Goal: Use online tool/utility: Utilize a website feature to perform a specific function

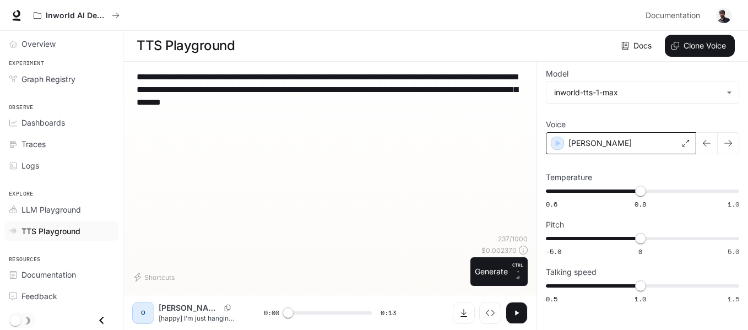
click at [619, 140] on div "[PERSON_NAME]" at bounding box center [621, 143] width 150 height 22
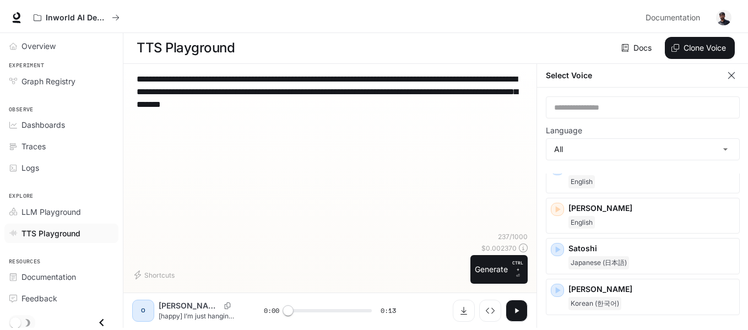
scroll to position [1503, 0]
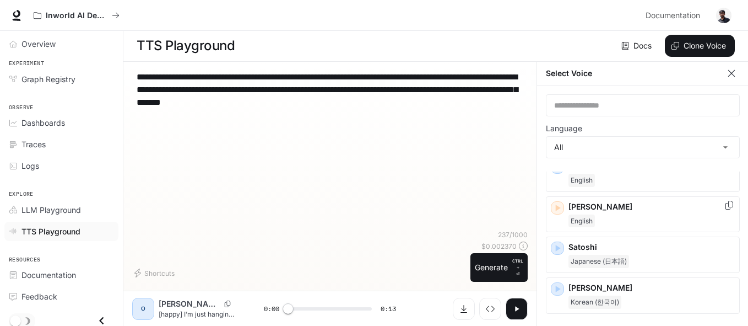
click at [643, 225] on div "English" at bounding box center [652, 220] width 166 height 13
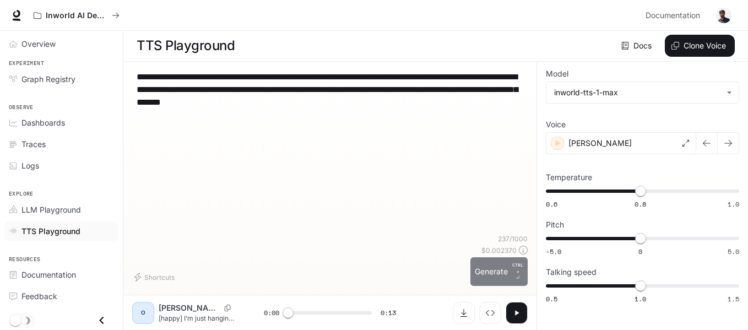
click at [508, 275] on button "Generate CTRL + ⏎" at bounding box center [498, 271] width 57 height 29
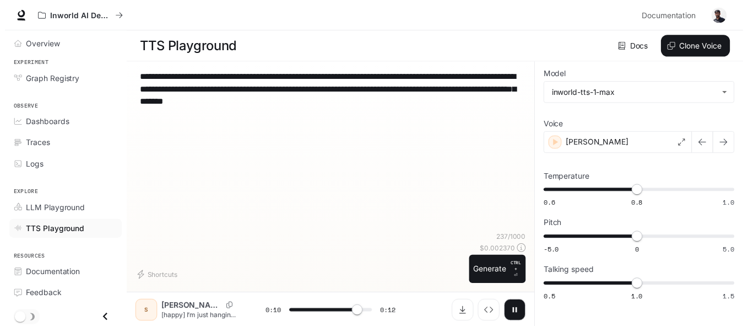
scroll to position [1, 0]
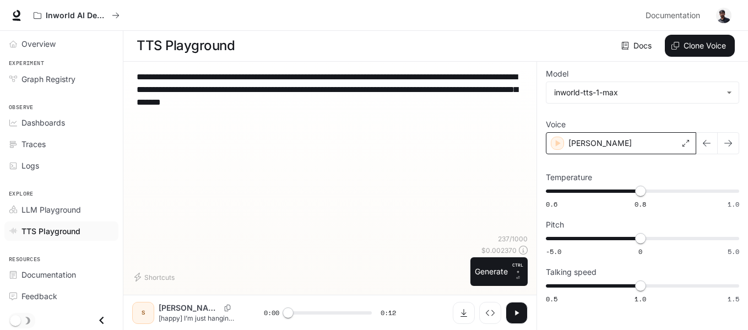
click at [622, 140] on div "[PERSON_NAME]" at bounding box center [621, 143] width 150 height 22
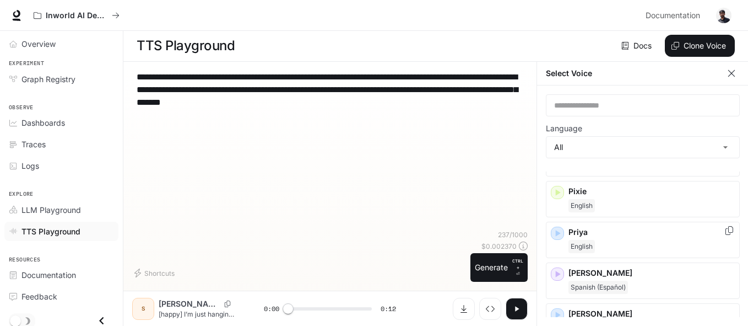
scroll to position [1356, 0]
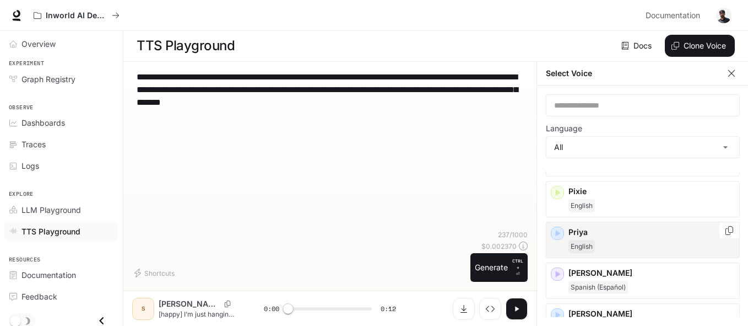
click at [626, 242] on div "English" at bounding box center [652, 246] width 166 height 13
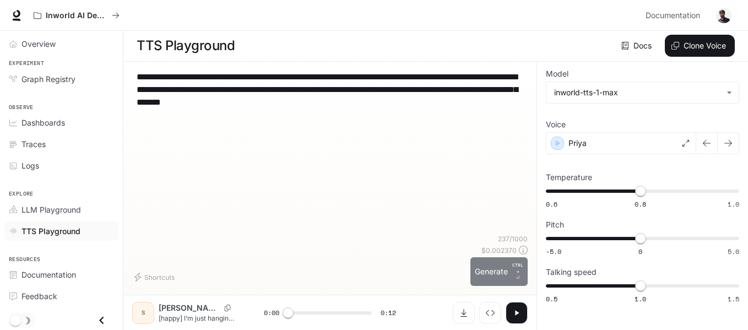
click at [491, 270] on button "Generate CTRL + ⏎" at bounding box center [498, 271] width 57 height 29
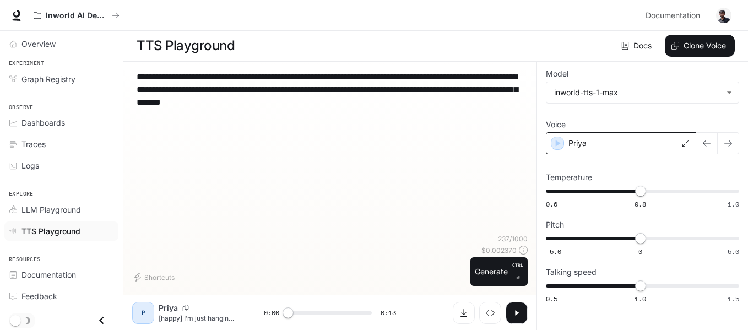
click at [591, 142] on div "Priya" at bounding box center [621, 143] width 150 height 22
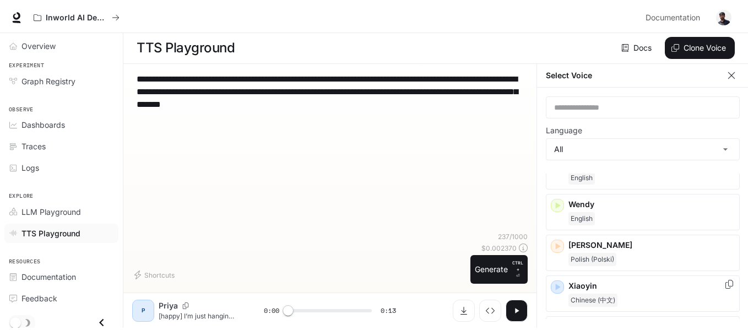
scroll to position [1792, 0]
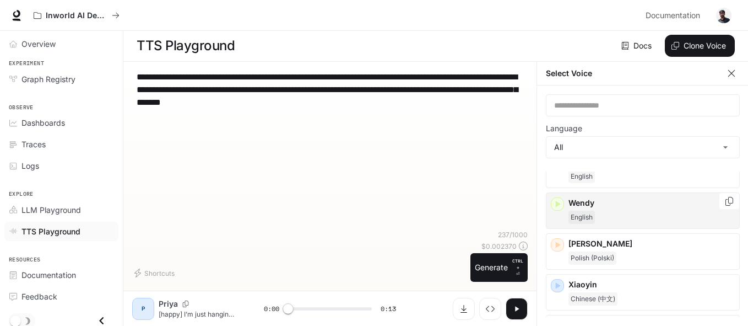
click at [621, 221] on div "English" at bounding box center [652, 216] width 166 height 13
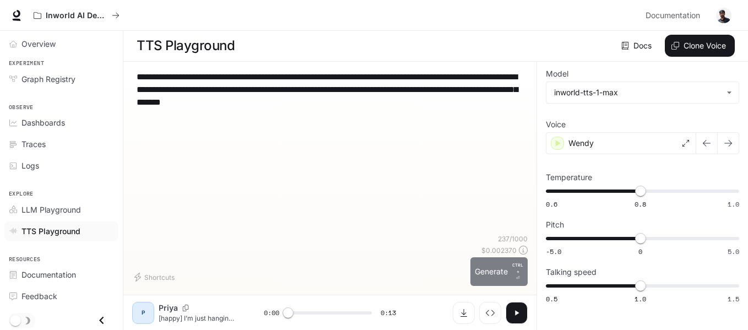
click at [501, 275] on button "Generate CTRL + ⏎" at bounding box center [498, 271] width 57 height 29
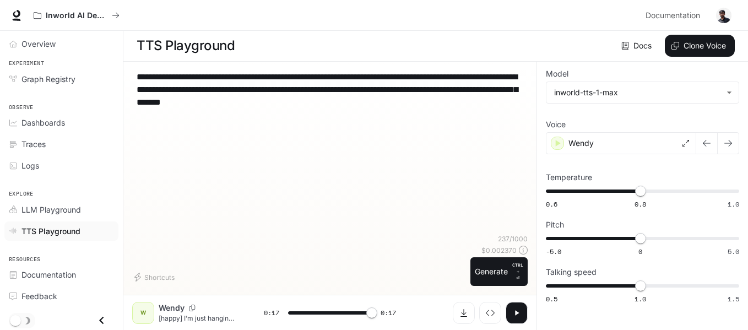
type input "*"
